Goal: Task Accomplishment & Management: Complete application form

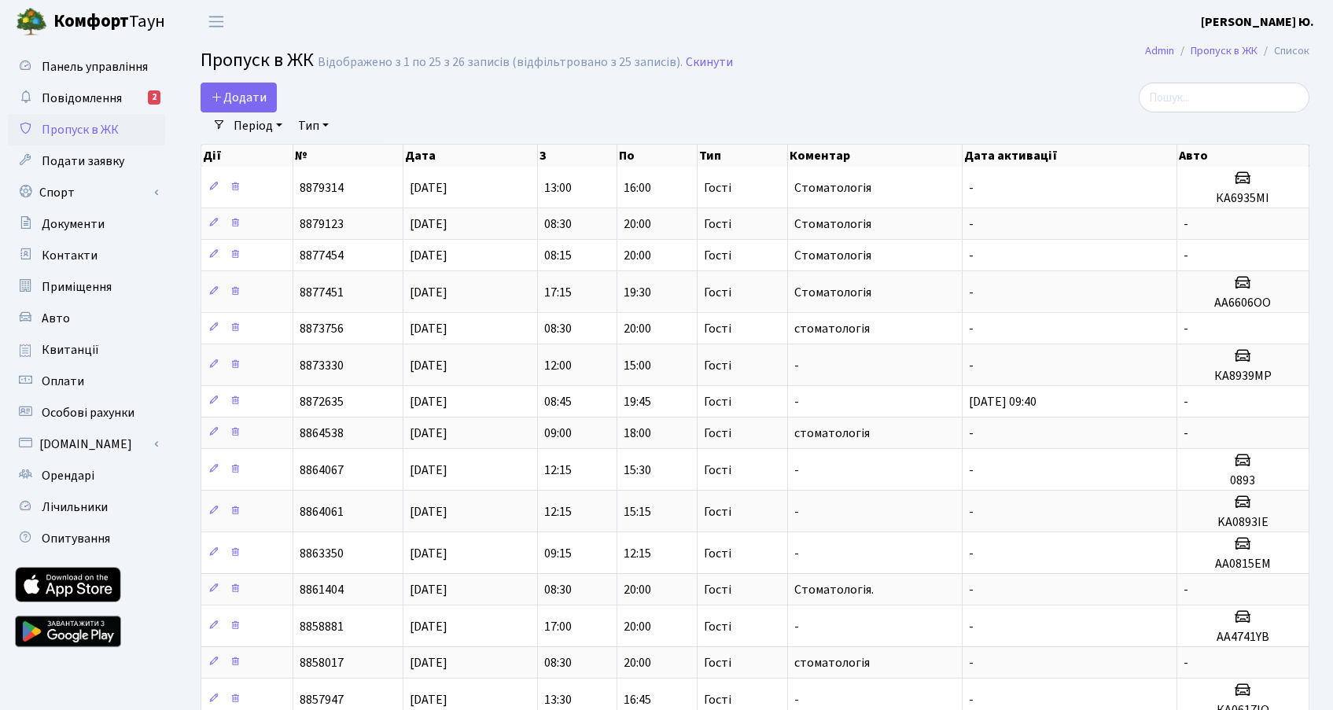
select select "25"
click at [258, 104] on span "Додати" at bounding box center [239, 97] width 56 height 17
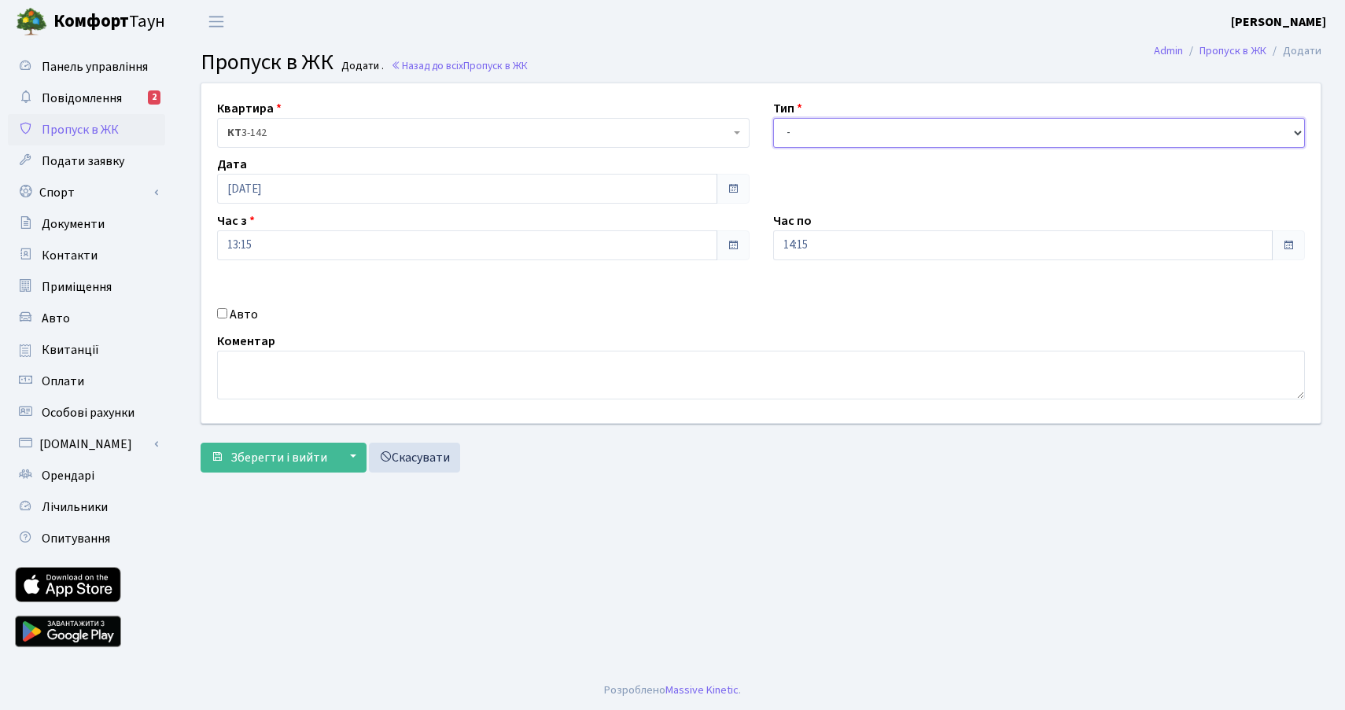
click at [801, 134] on select "- Доставка Таксі Гості Сервіс" at bounding box center [1039, 133] width 532 height 30
select select "3"
click at [773, 118] on select "- Доставка Таксі Гості Сервіс" at bounding box center [1039, 133] width 532 height 30
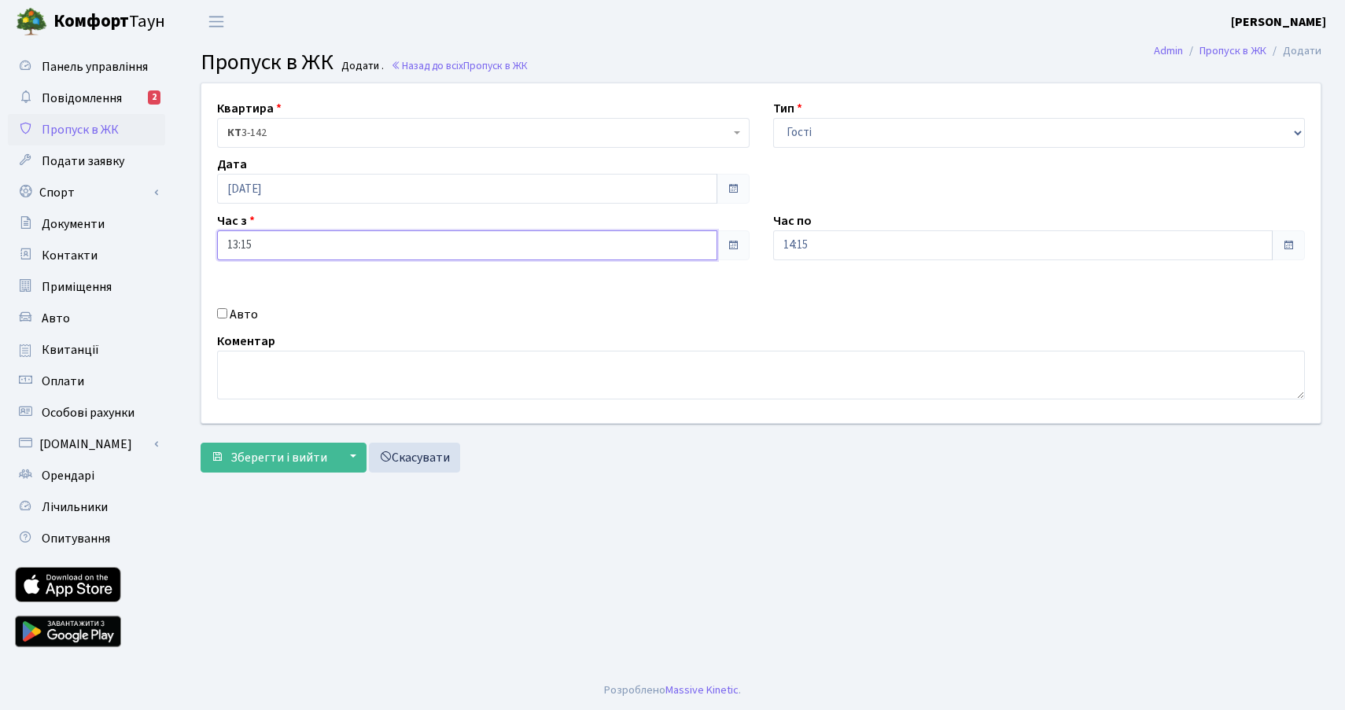
click at [260, 244] on input "13:15" at bounding box center [467, 245] width 500 height 30
drag, startPoint x: 216, startPoint y: 311, endPoint x: 244, endPoint y: 315, distance: 27.9
click at [217, 311] on div "Авто" at bounding box center [483, 314] width 556 height 19
click at [230, 315] on label "Авто" at bounding box center [244, 314] width 28 height 19
click at [227, 315] on input "Авто" at bounding box center [222, 313] width 10 height 10
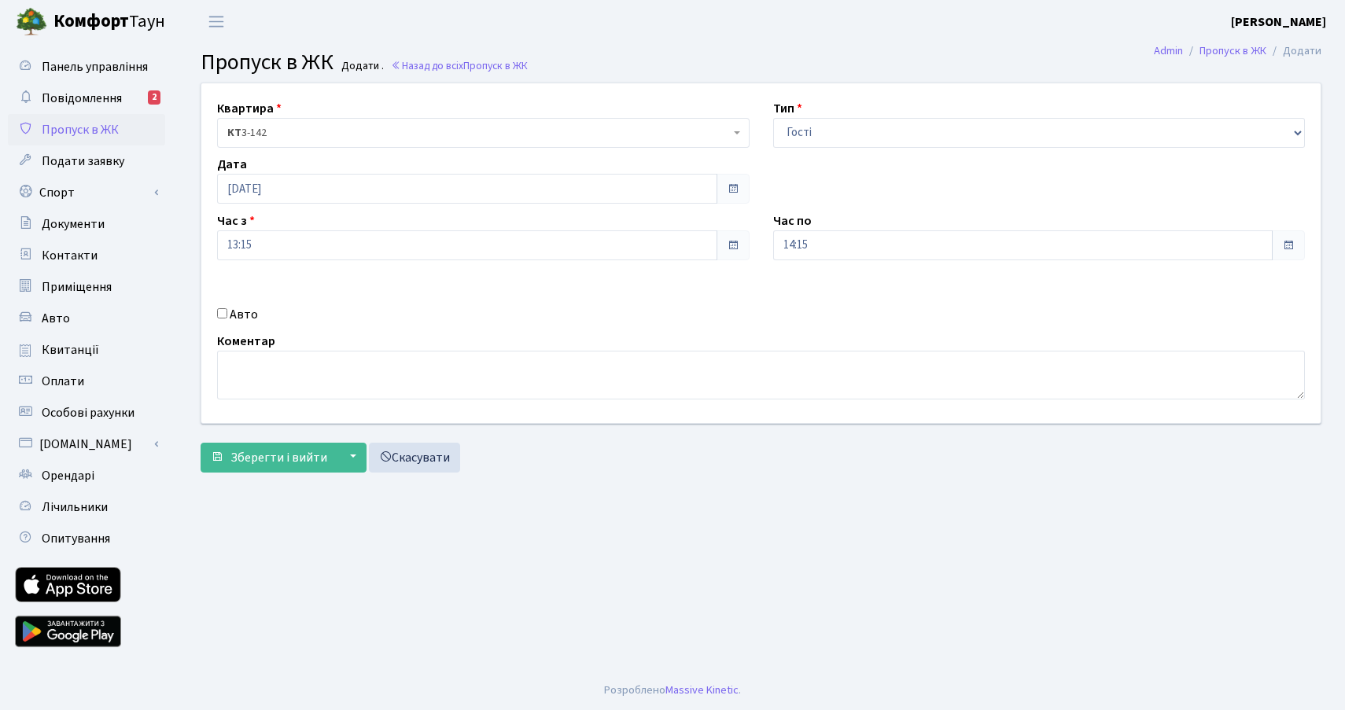
checkbox input "true"
type input "КА8233КО"
click at [249, 378] on textarea at bounding box center [761, 375] width 1088 height 49
type textarea "с"
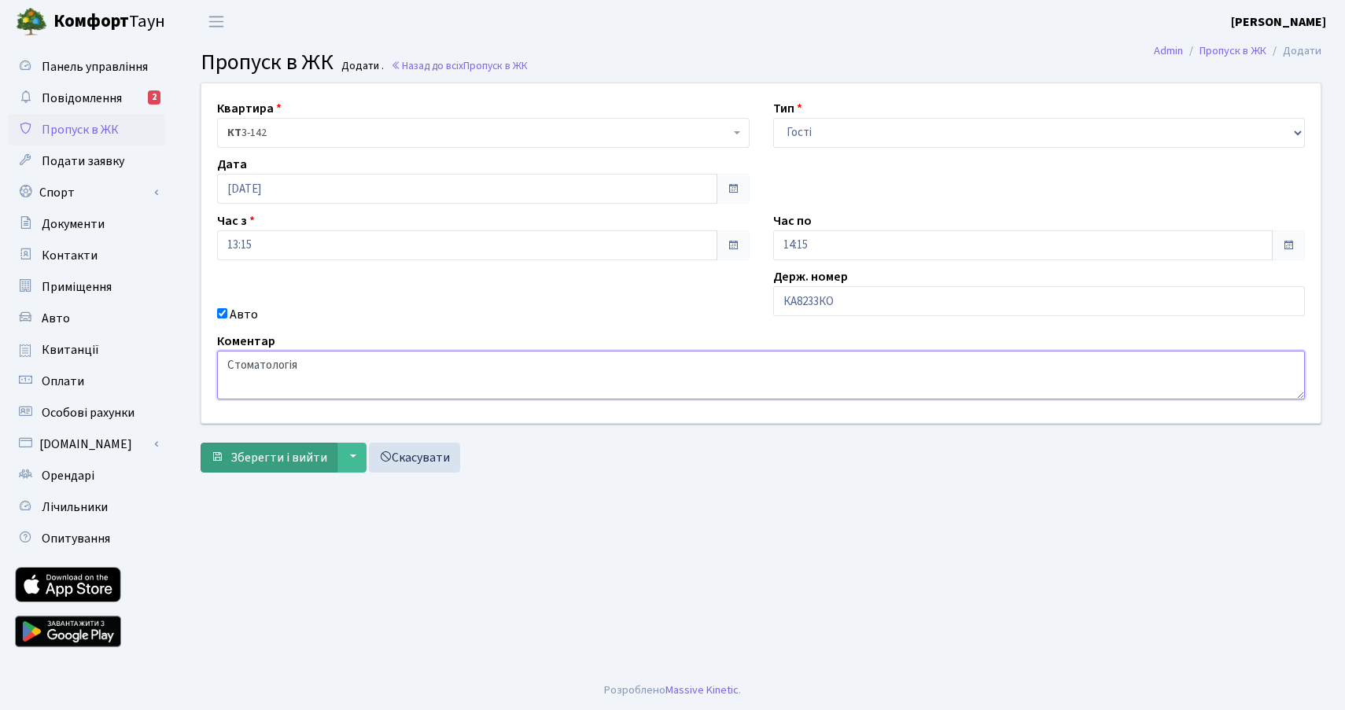
type textarea "Стоматологія"
click at [272, 453] on span "Зберегти і вийти" at bounding box center [278, 457] width 97 height 17
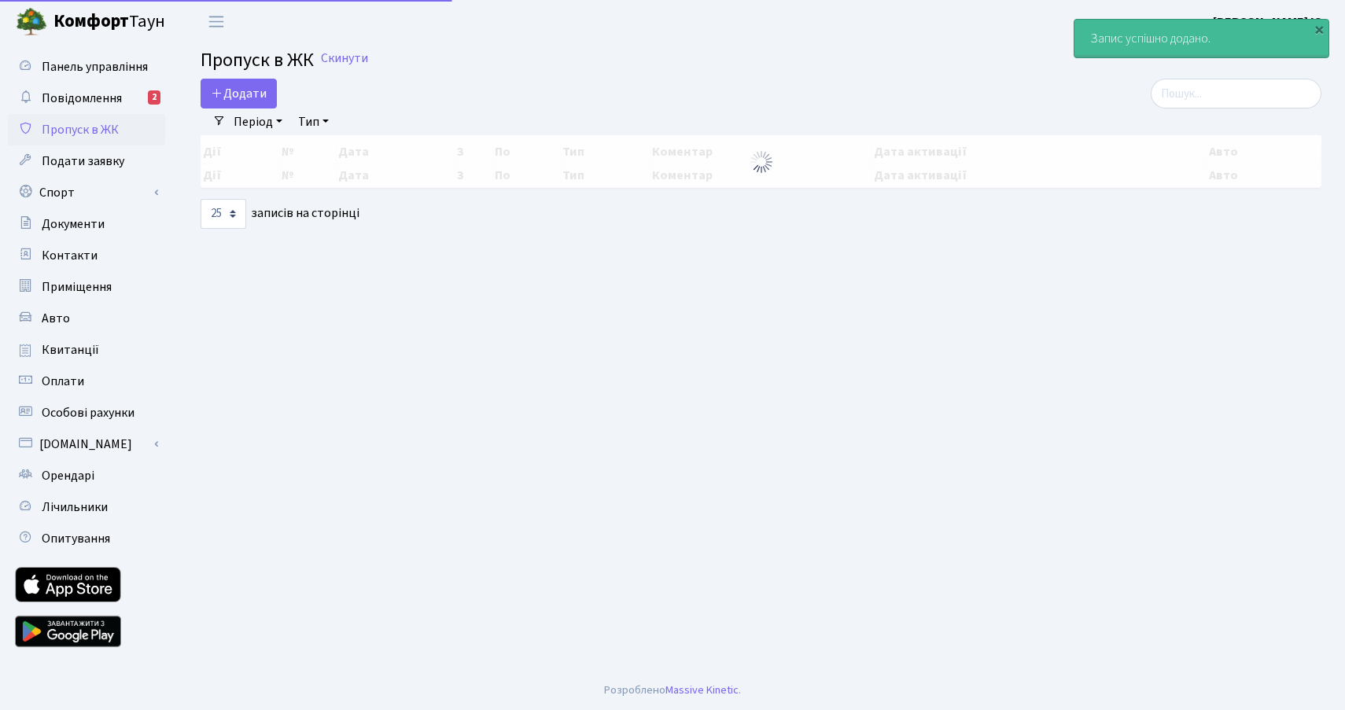
select select "25"
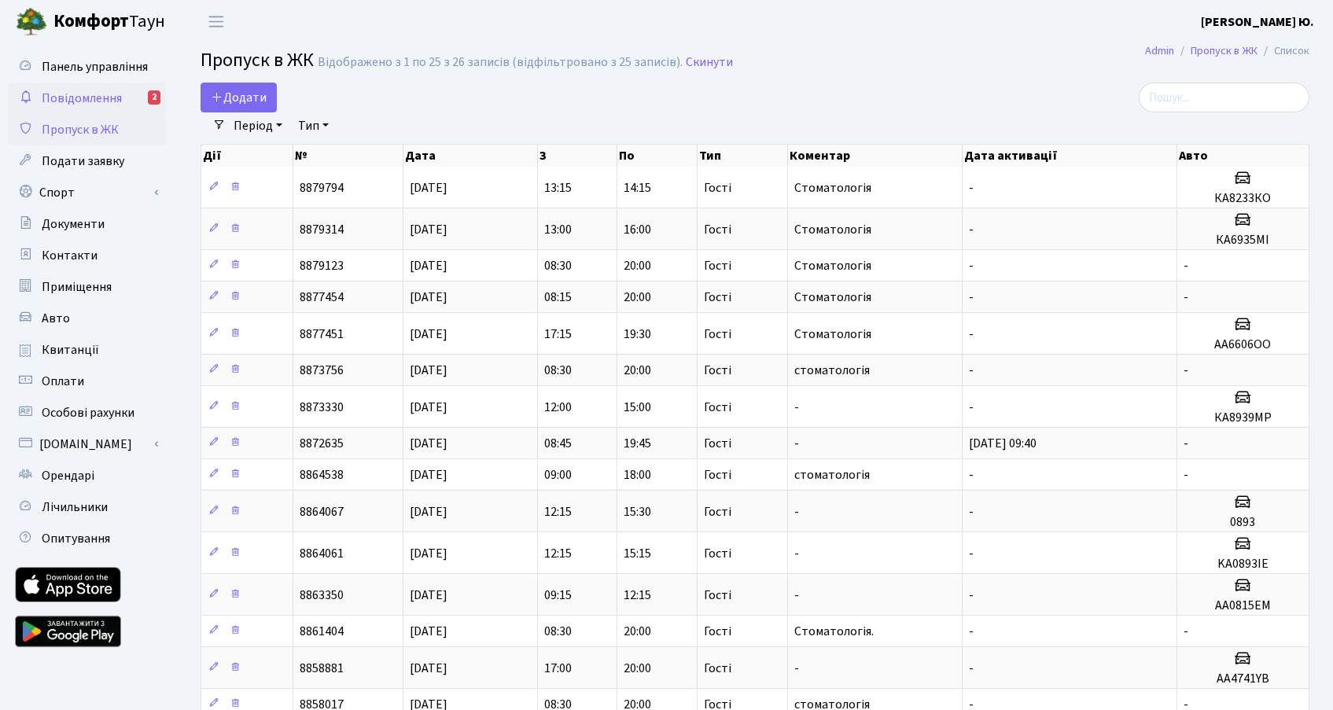
click at [101, 105] on span "Повідомлення" at bounding box center [82, 98] width 80 height 17
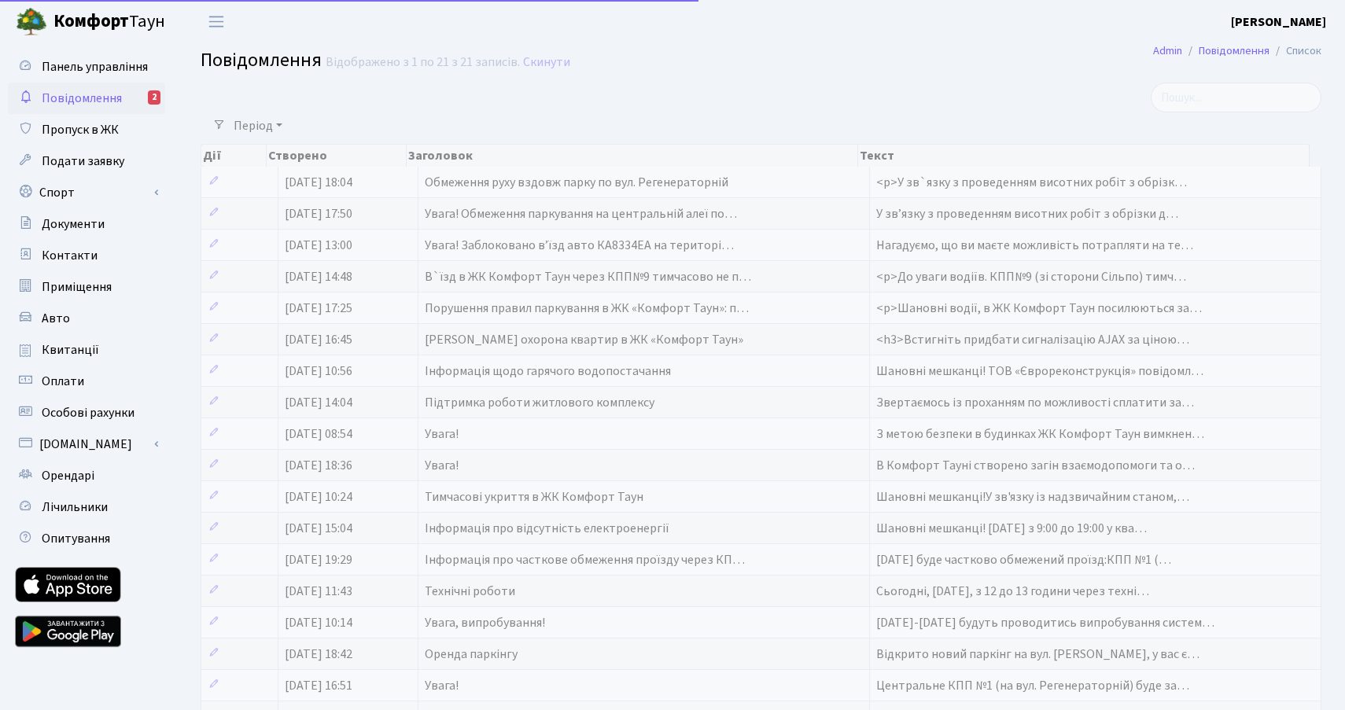
select select "25"
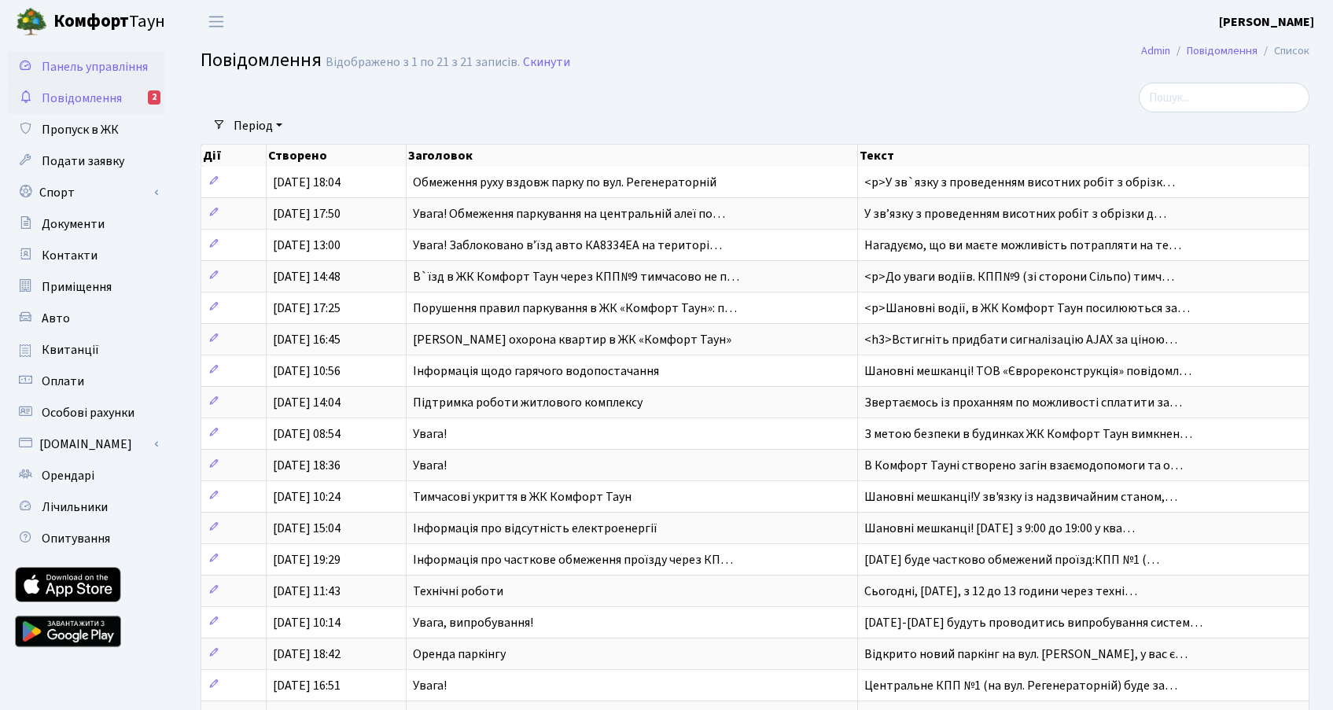
click at [127, 74] on span "Панель управління" at bounding box center [95, 66] width 106 height 17
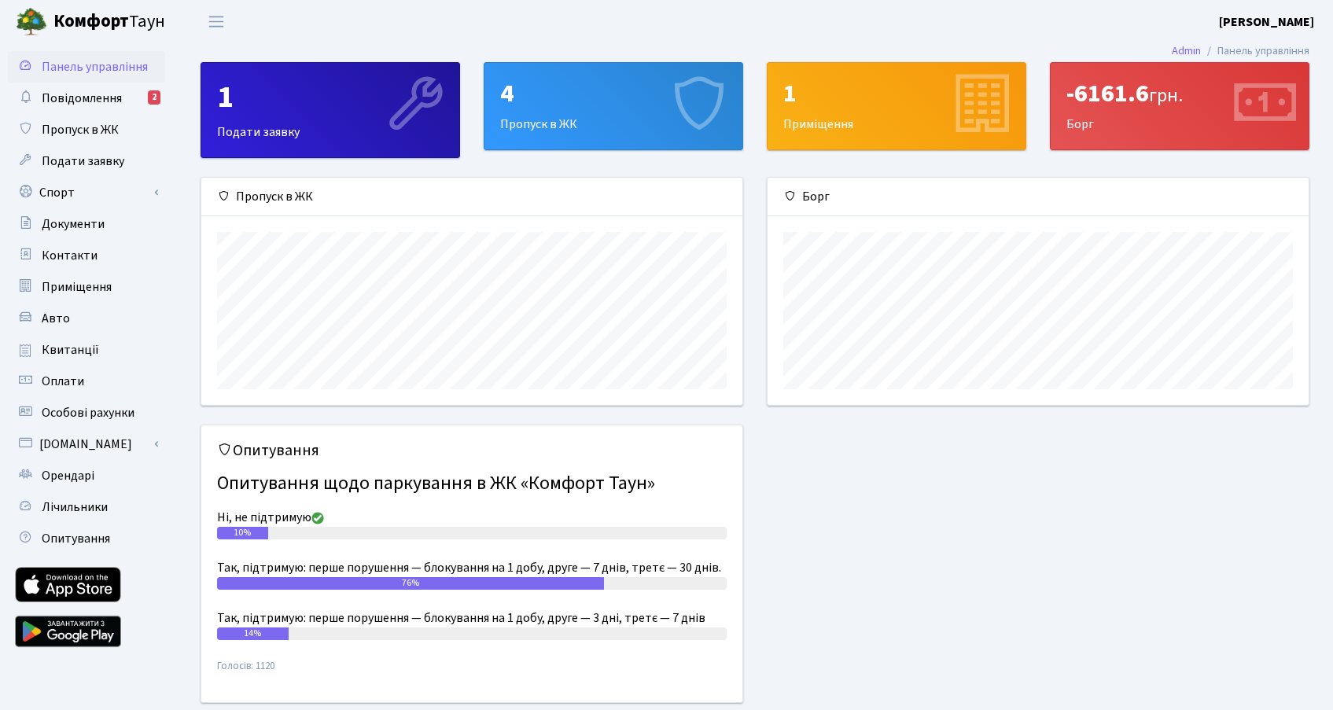
scroll to position [227, 541]
click at [108, 131] on span "Пропуск в ЖК" at bounding box center [80, 129] width 77 height 17
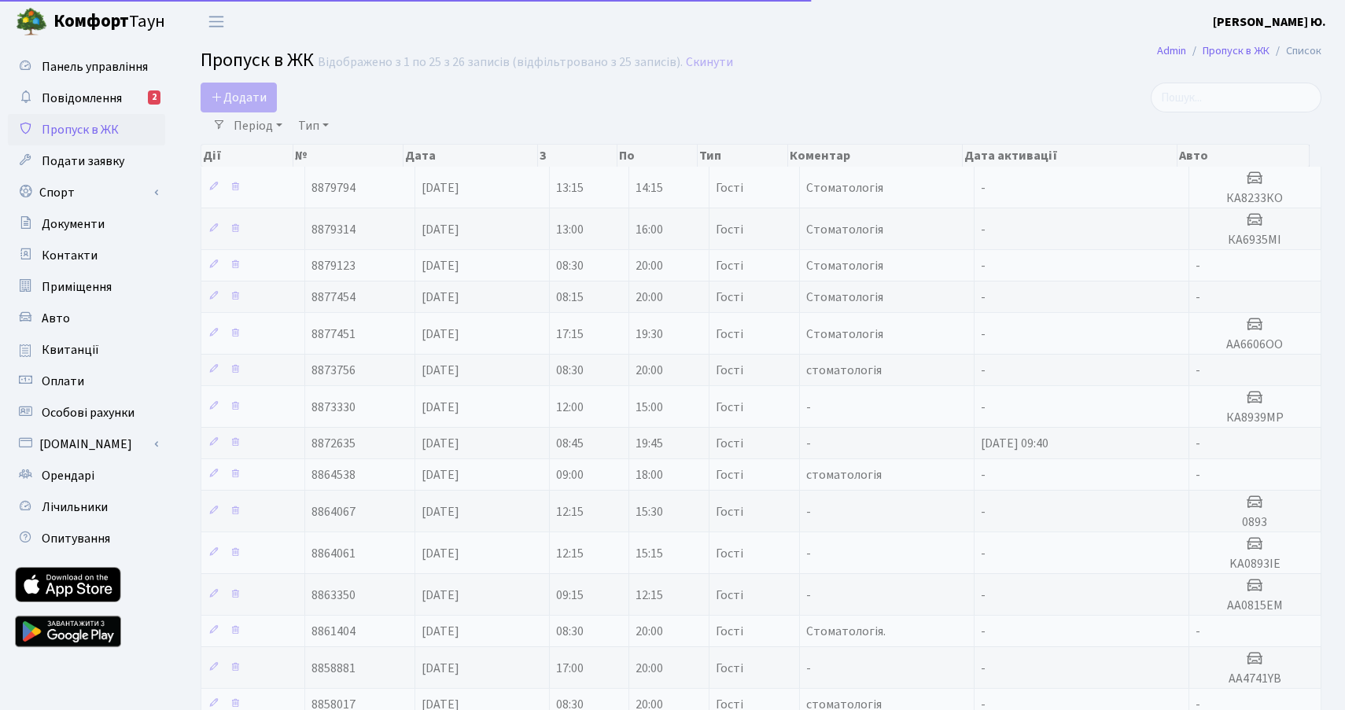
select select "25"
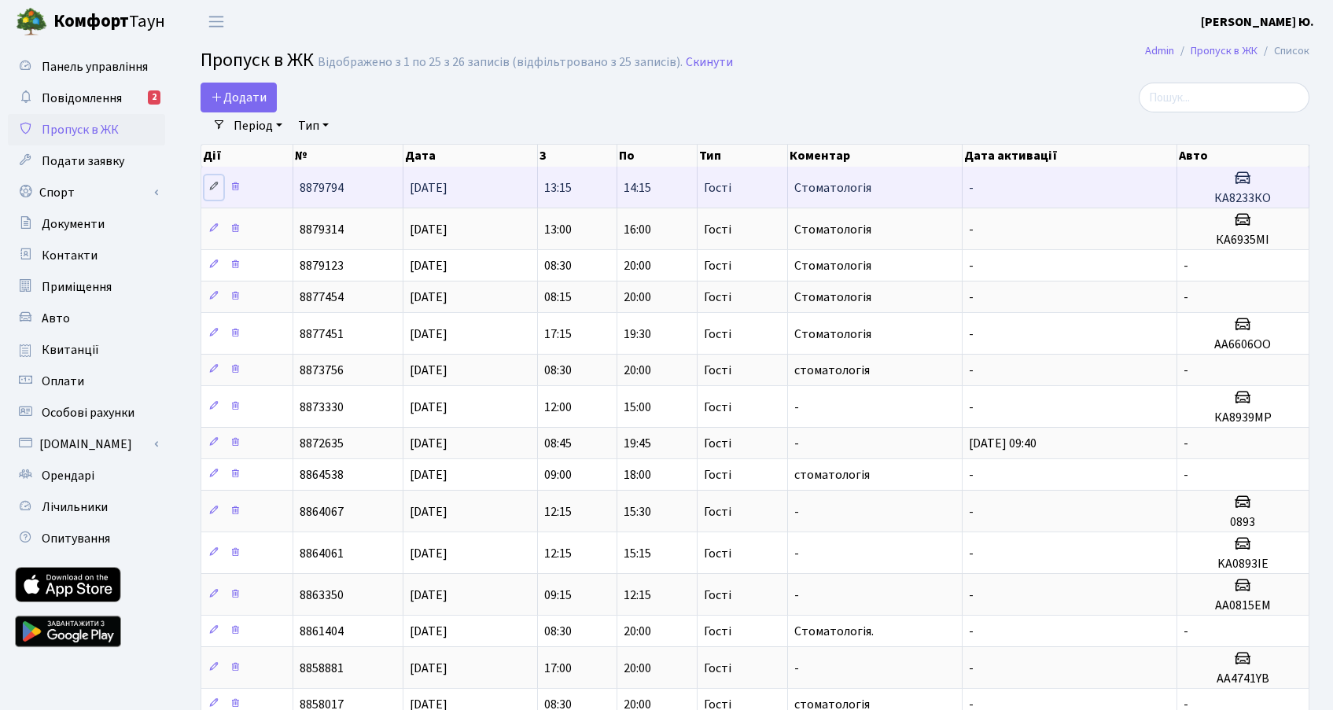
click at [216, 192] on link at bounding box center [214, 187] width 19 height 24
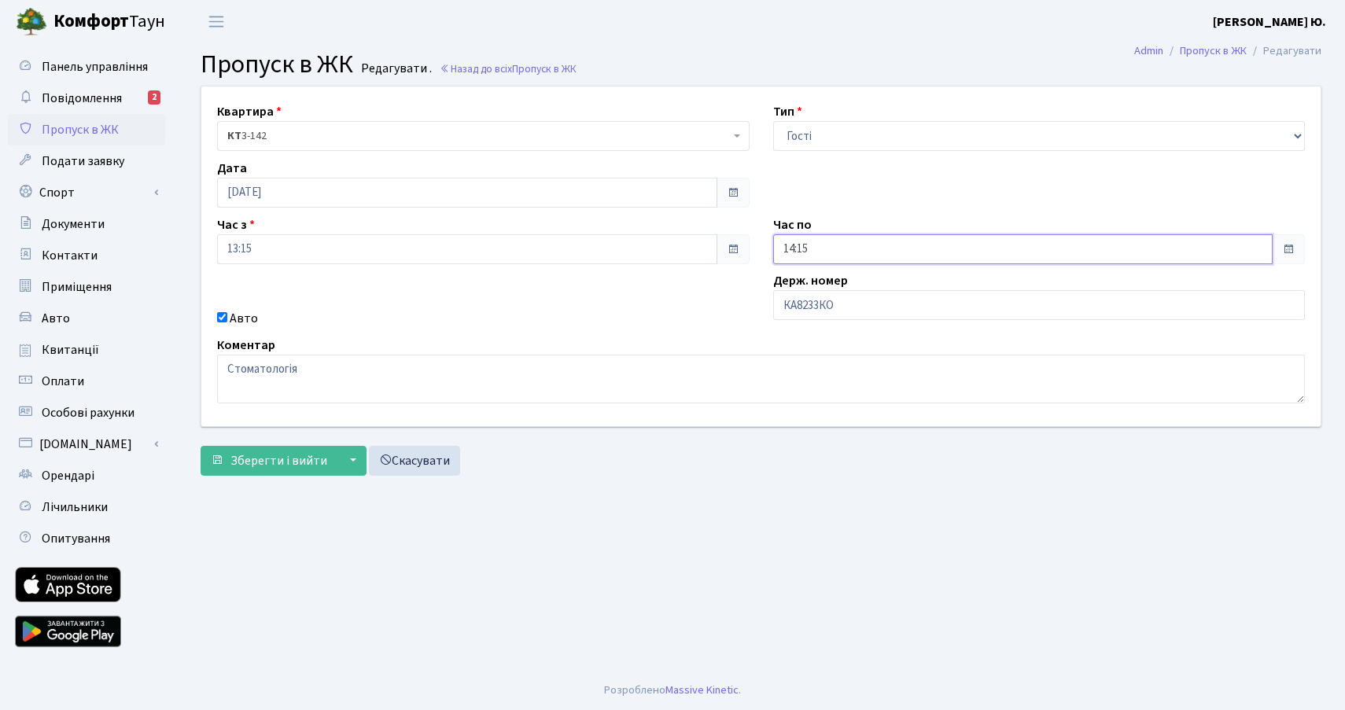
click at [810, 249] on input "14:15" at bounding box center [1023, 249] width 500 height 30
click at [807, 289] on icon at bounding box center [816, 303] width 42 height 42
type input "17:15"
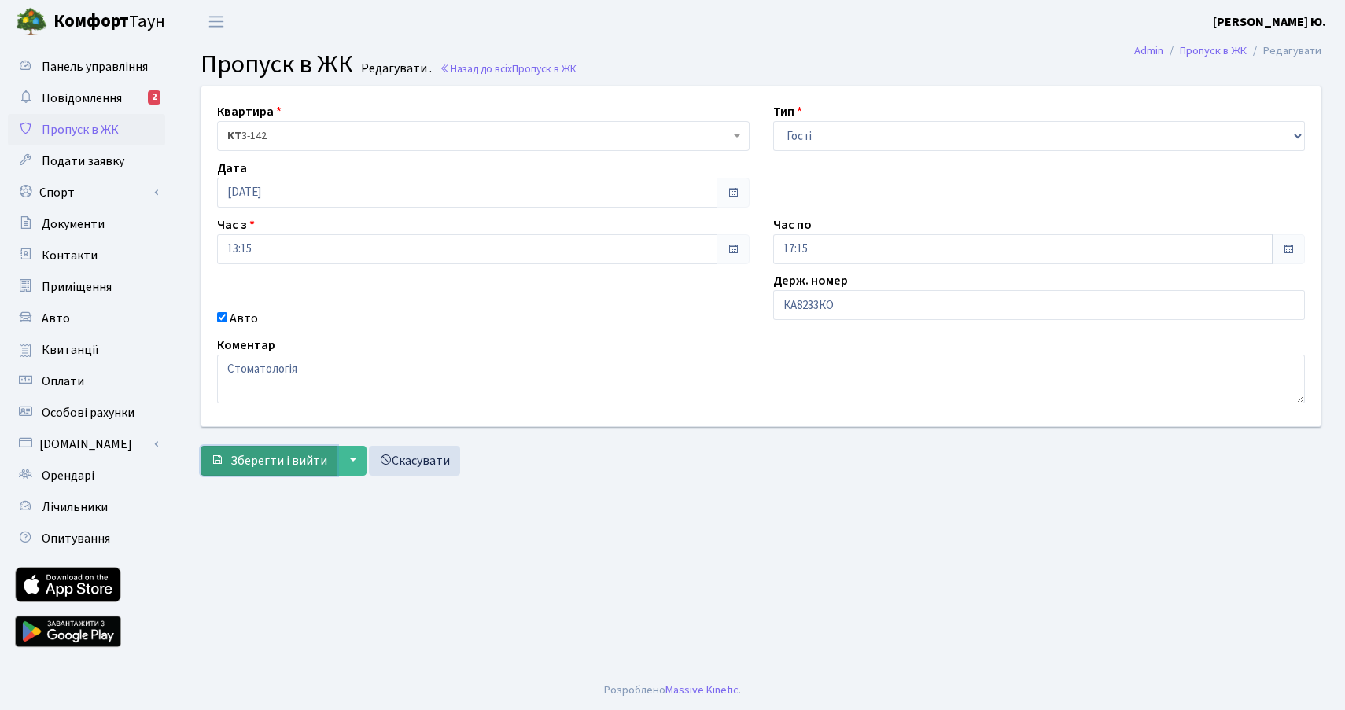
click at [262, 453] on span "Зберегти і вийти" at bounding box center [278, 460] width 97 height 17
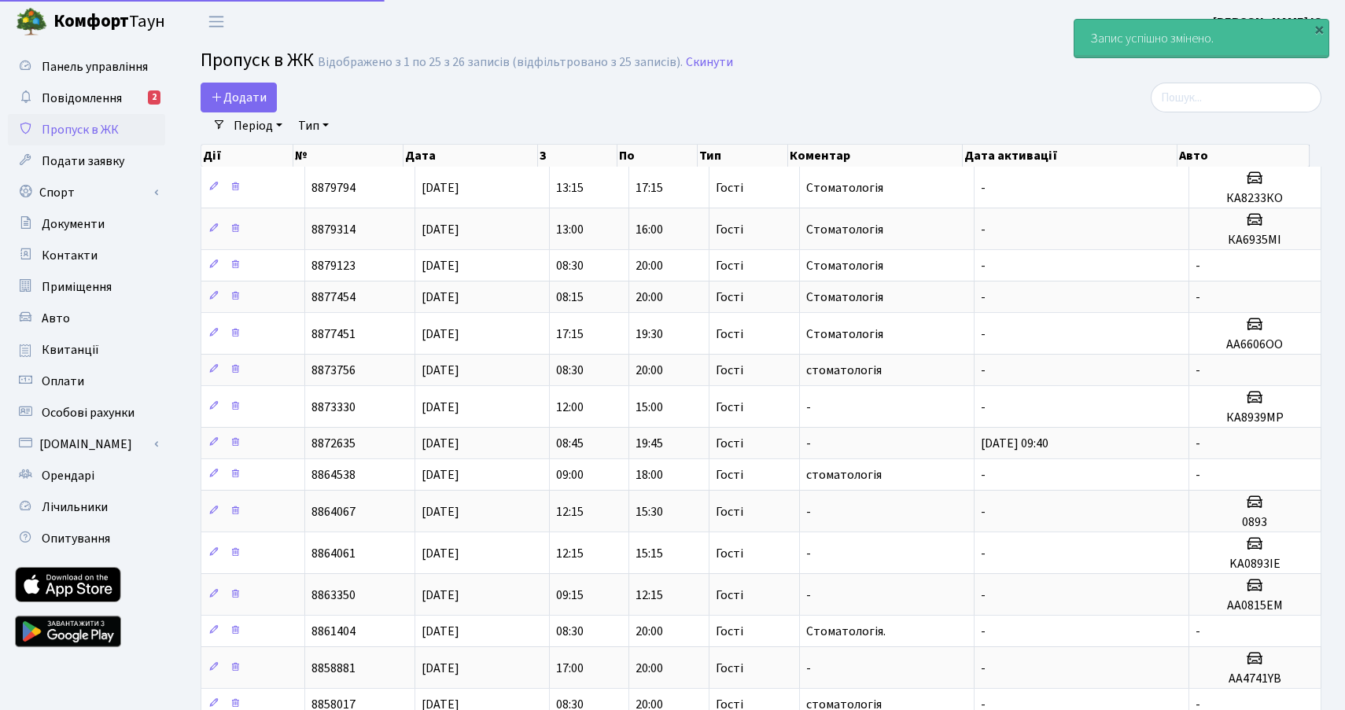
select select "25"
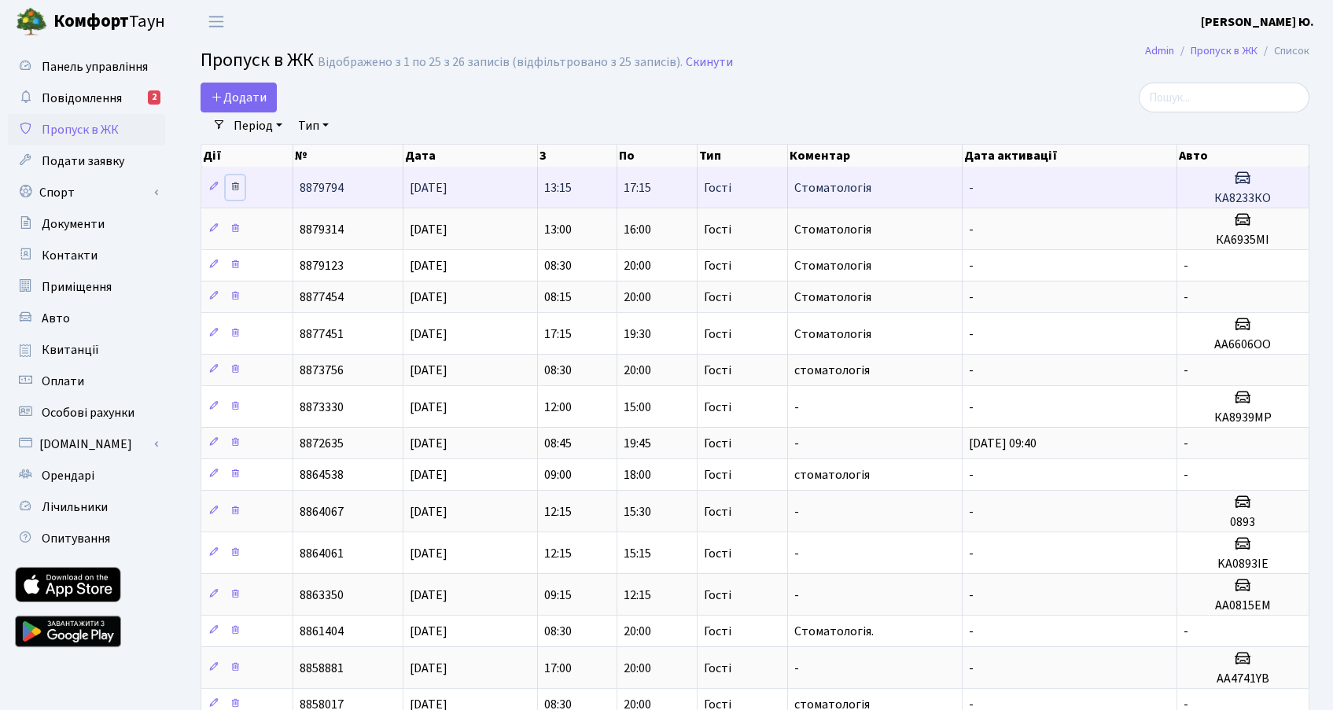
click at [236, 186] on icon at bounding box center [235, 186] width 11 height 11
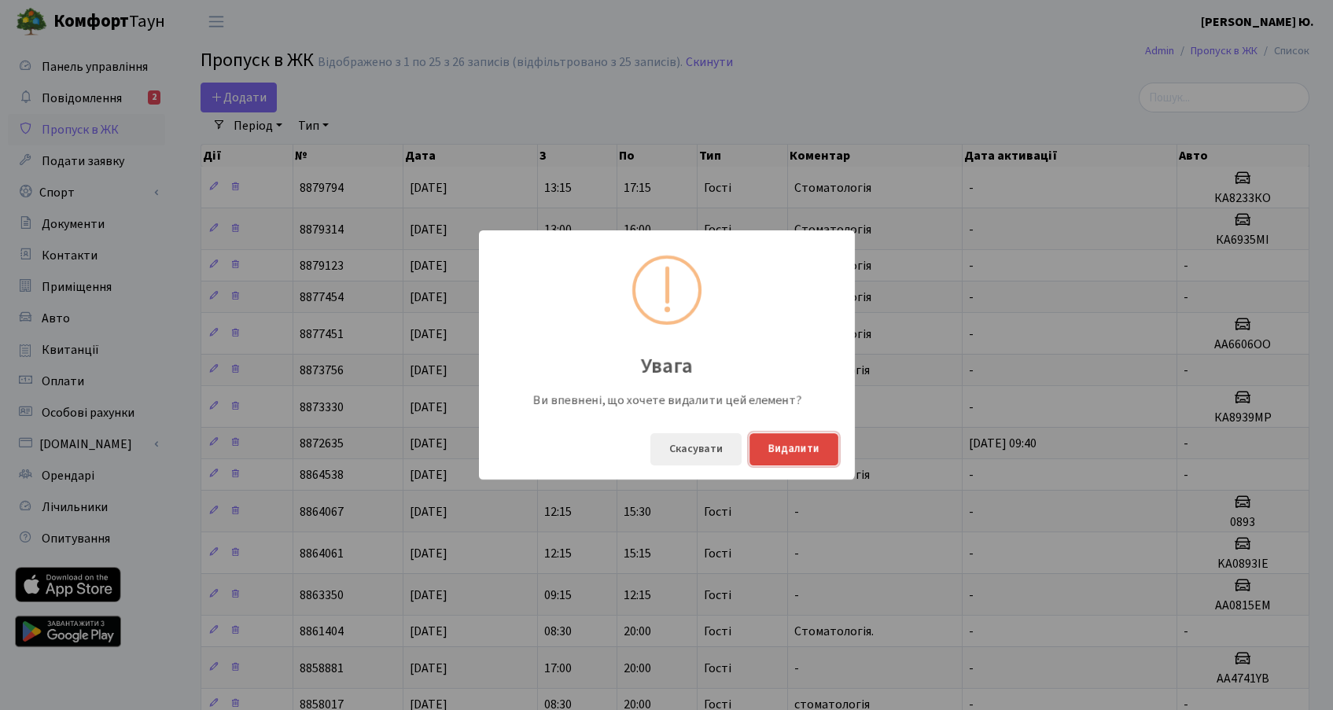
click at [807, 452] on button "Видалити" at bounding box center [794, 449] width 89 height 32
